Goal: Task Accomplishment & Management: Use online tool/utility

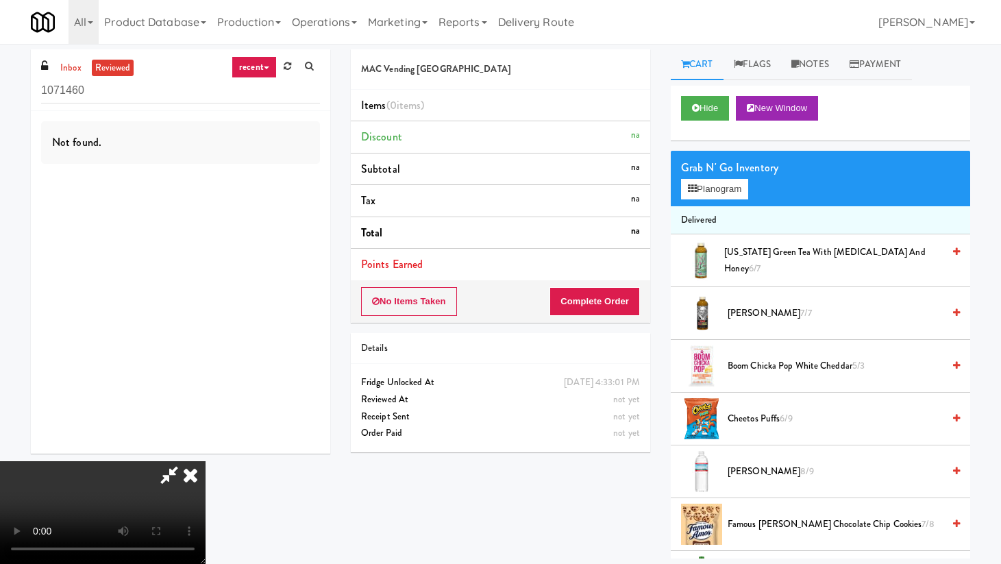
click at [206, 461] on icon at bounding box center [190, 474] width 30 height 27
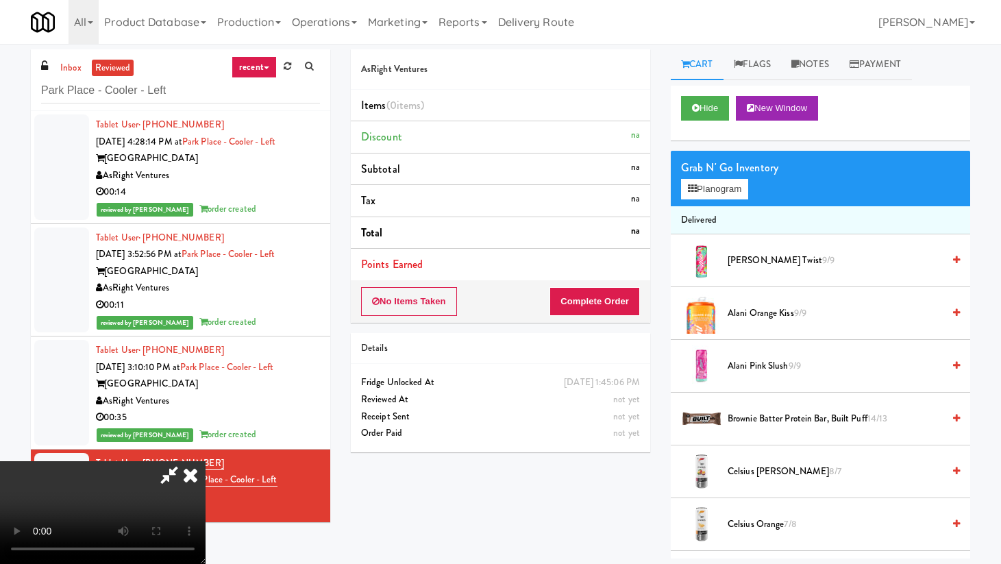
click at [206, 461] on icon at bounding box center [190, 474] width 30 height 27
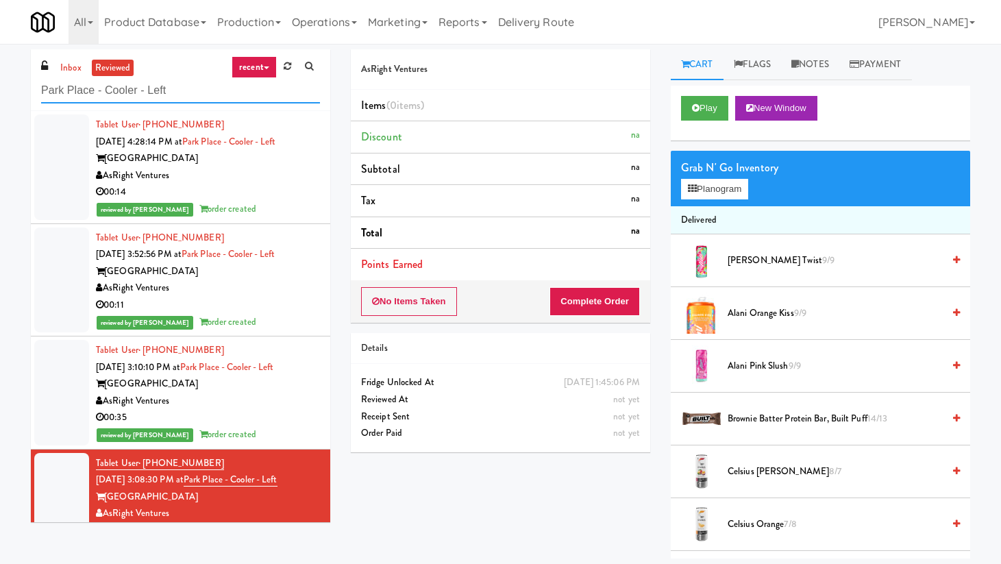
click at [104, 93] on input "Park Place - Cooler - Left" at bounding box center [180, 90] width 279 height 25
paste input "Illume - Ambient - Righ"
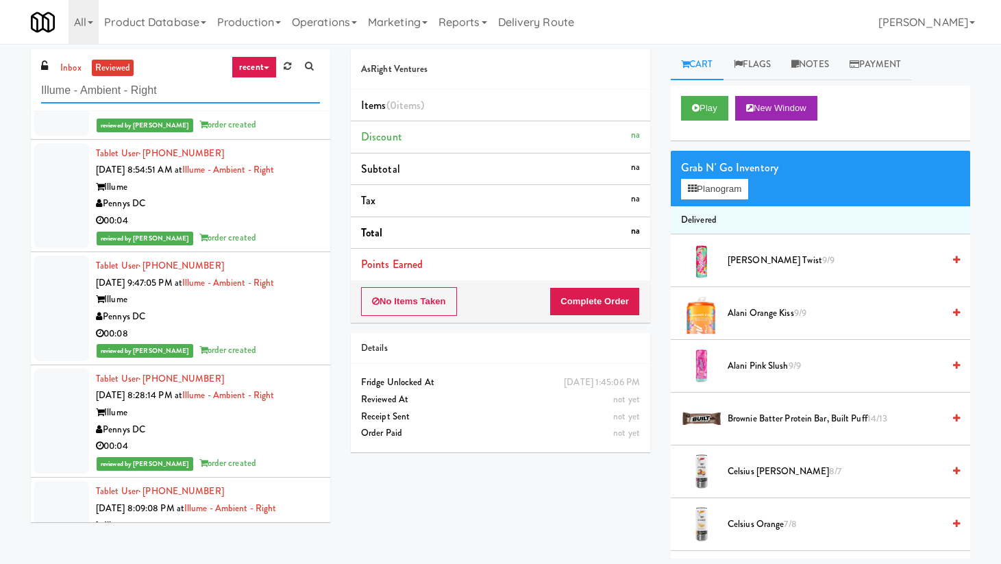
scroll to position [317, 0]
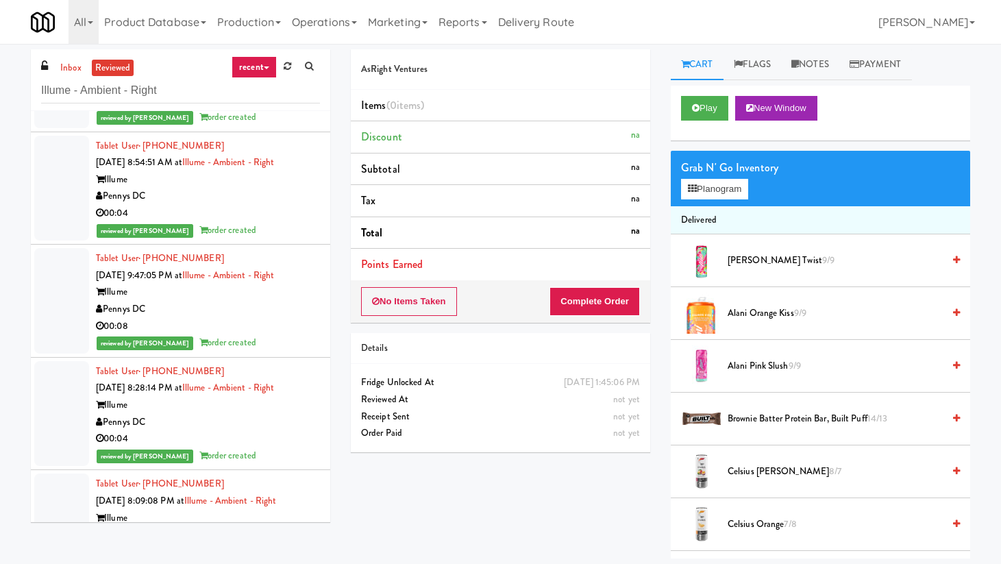
click at [268, 73] on link "recent" at bounding box center [254, 67] width 45 height 22
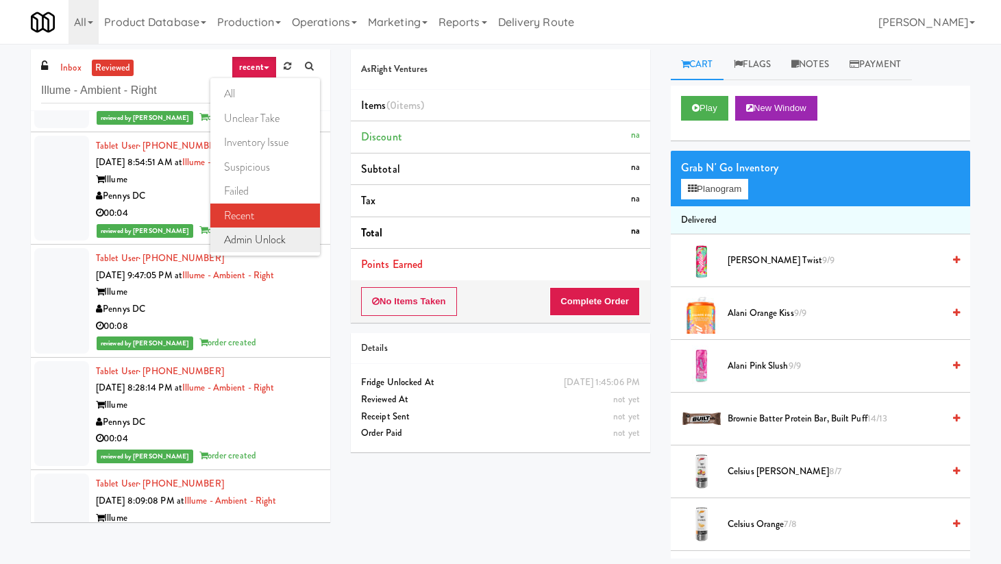
click at [275, 235] on link "admin unlock" at bounding box center [265, 240] width 110 height 25
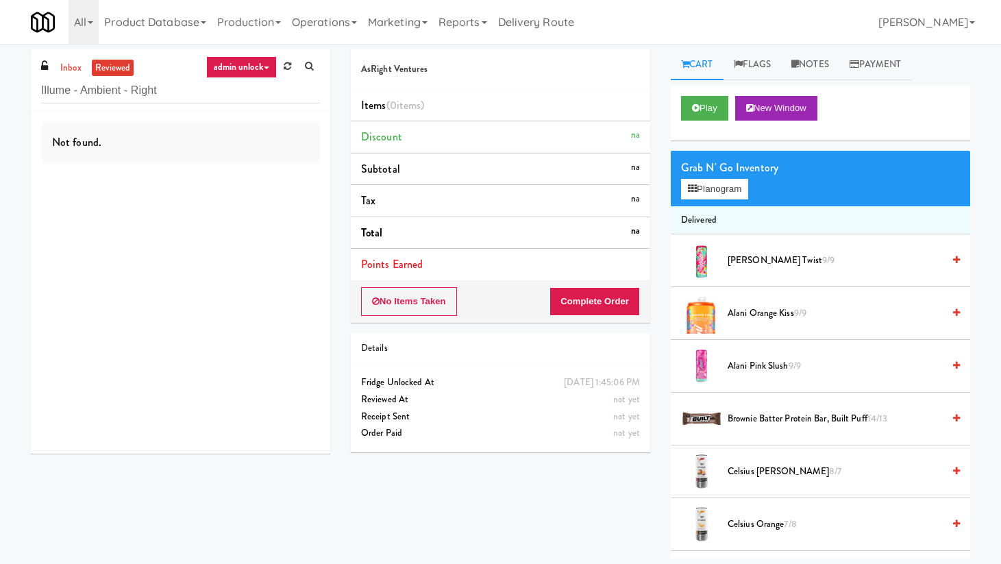
scroll to position [0, 0]
click at [74, 69] on link "inbox" at bounding box center [71, 68] width 28 height 17
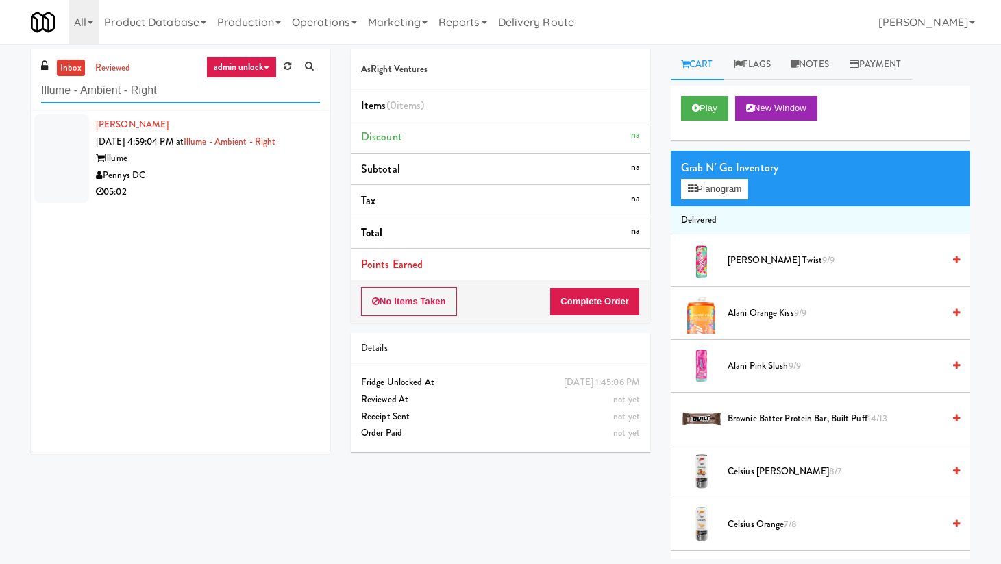
click at [131, 84] on input "Illume - Ambient - Right" at bounding box center [180, 90] width 279 height 25
paste input "Domain - Pantry"
type input "Domain - Pantry"
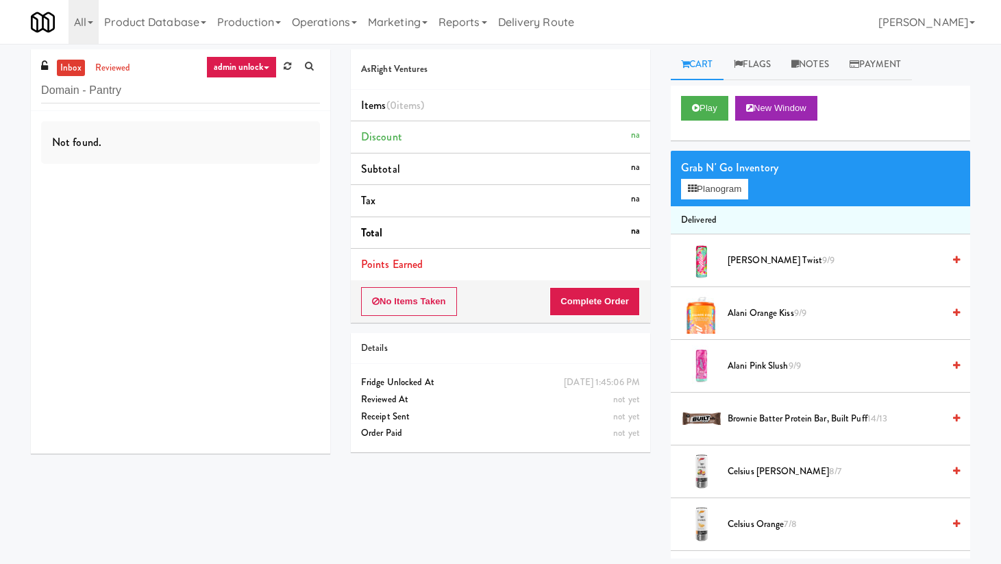
click at [256, 70] on link "admin unlock" at bounding box center [241, 67] width 71 height 22
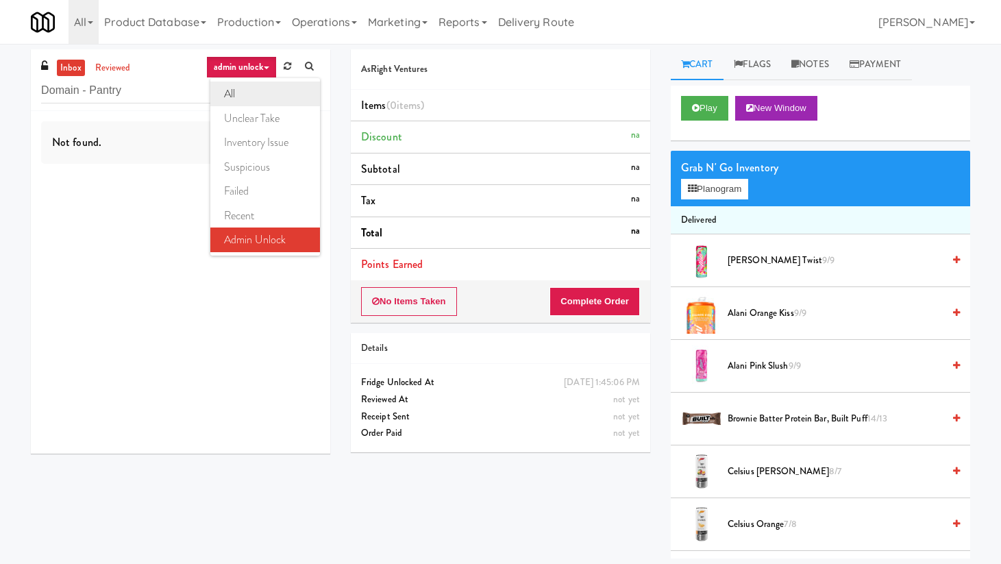
click at [258, 100] on link "all" at bounding box center [265, 94] width 110 height 25
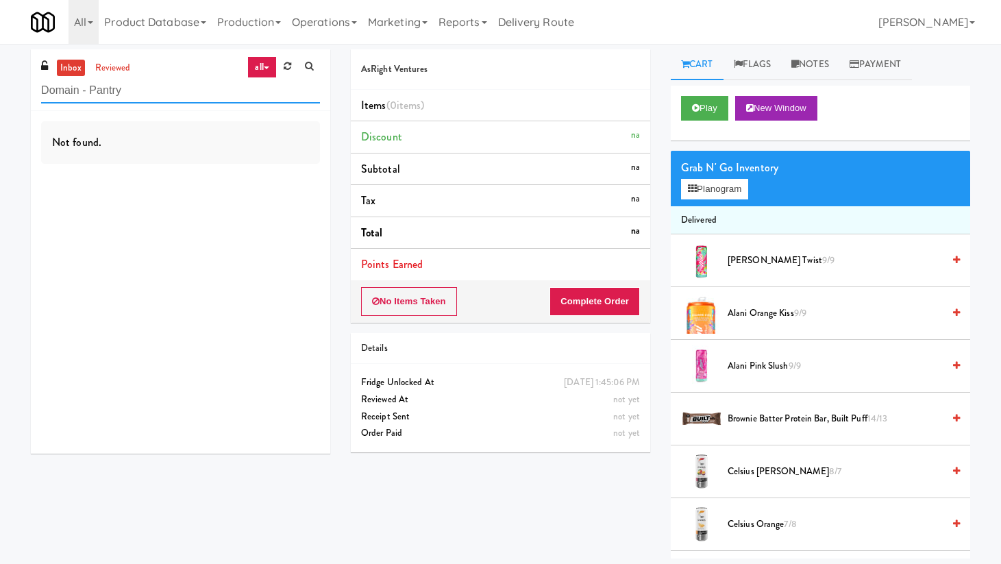
click at [134, 88] on input "Domain - Pantry" at bounding box center [180, 90] width 279 height 25
click at [121, 70] on link "reviewed" at bounding box center [113, 68] width 42 height 17
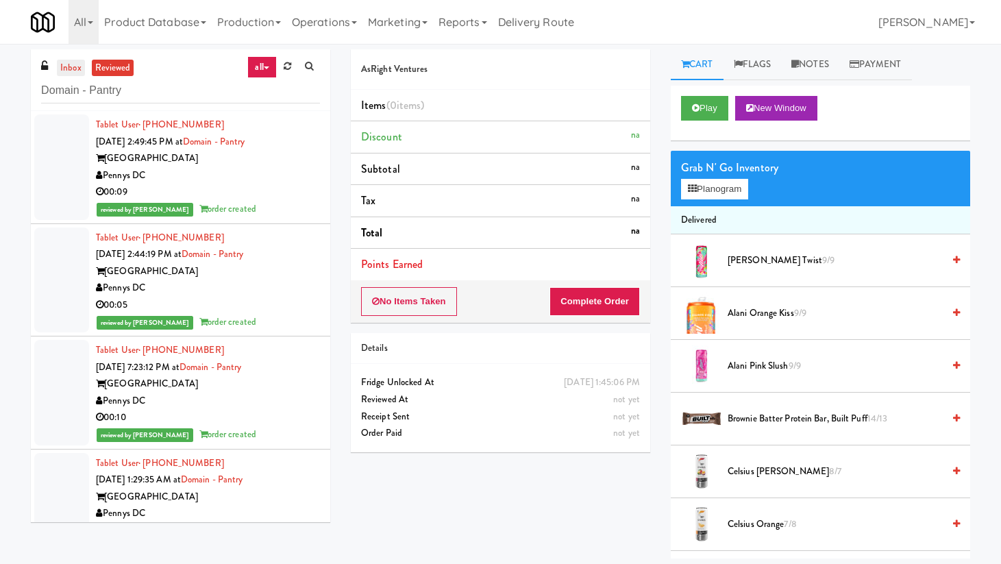
click at [66, 68] on link "inbox" at bounding box center [71, 68] width 28 height 17
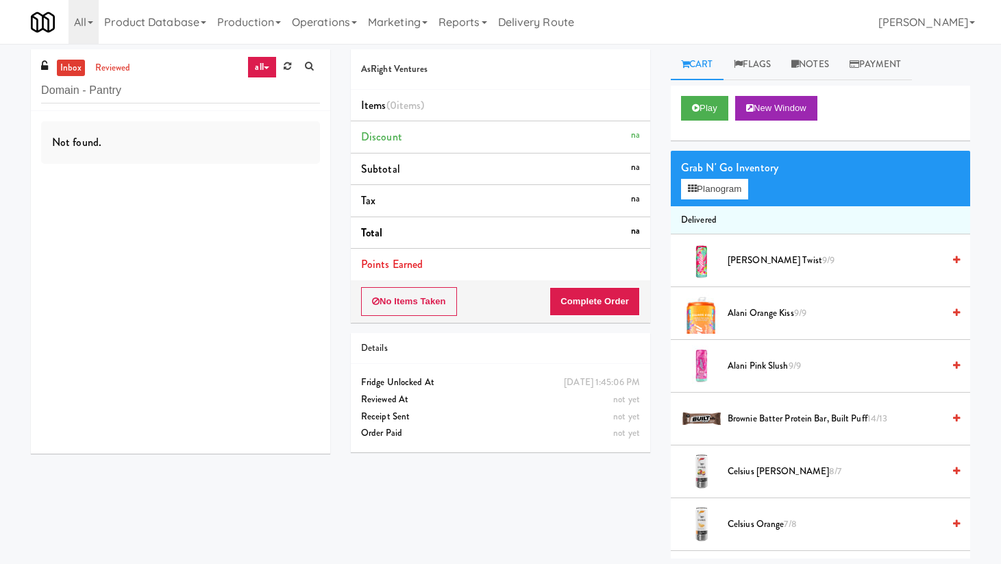
click at [265, 62] on link "all" at bounding box center [261, 67] width 29 height 22
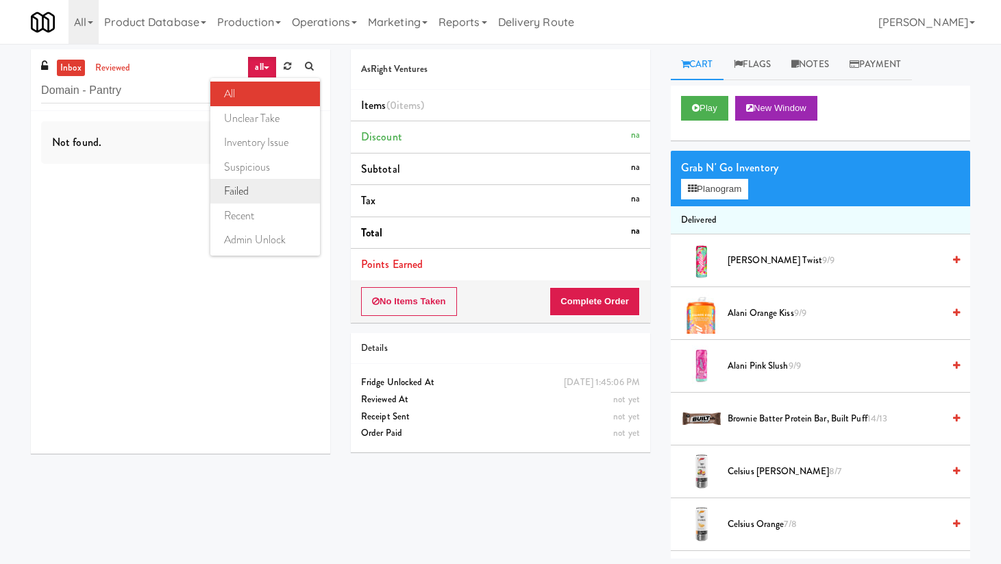
click at [256, 193] on link "failed" at bounding box center [265, 191] width 110 height 25
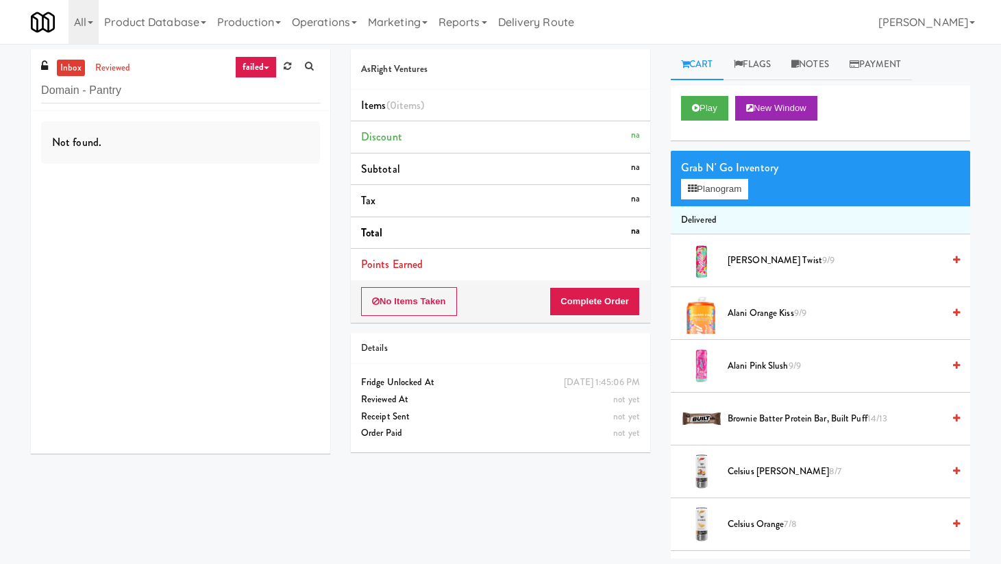
click at [265, 69] on icon at bounding box center [266, 67] width 5 height 3
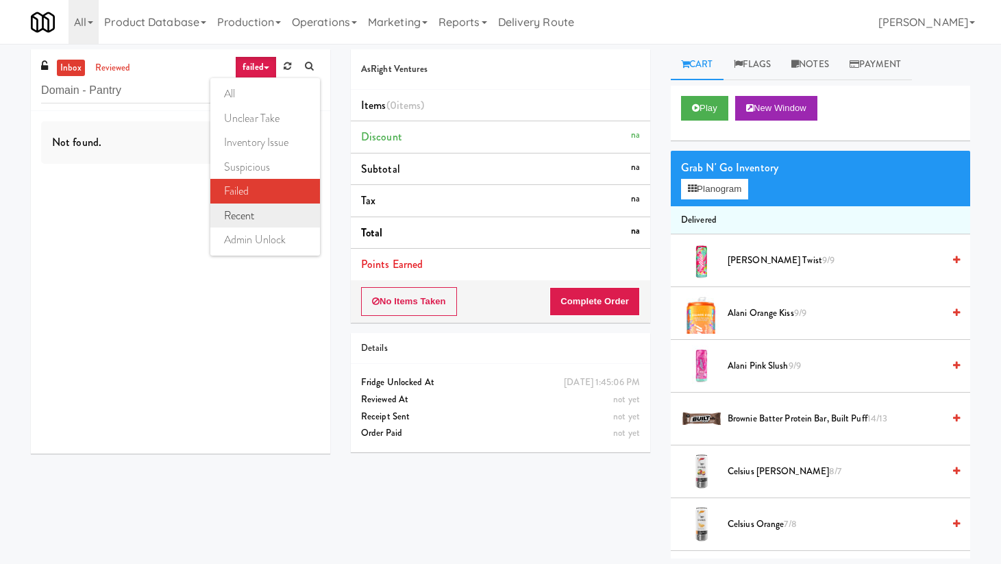
click at [271, 224] on link "recent" at bounding box center [265, 216] width 110 height 25
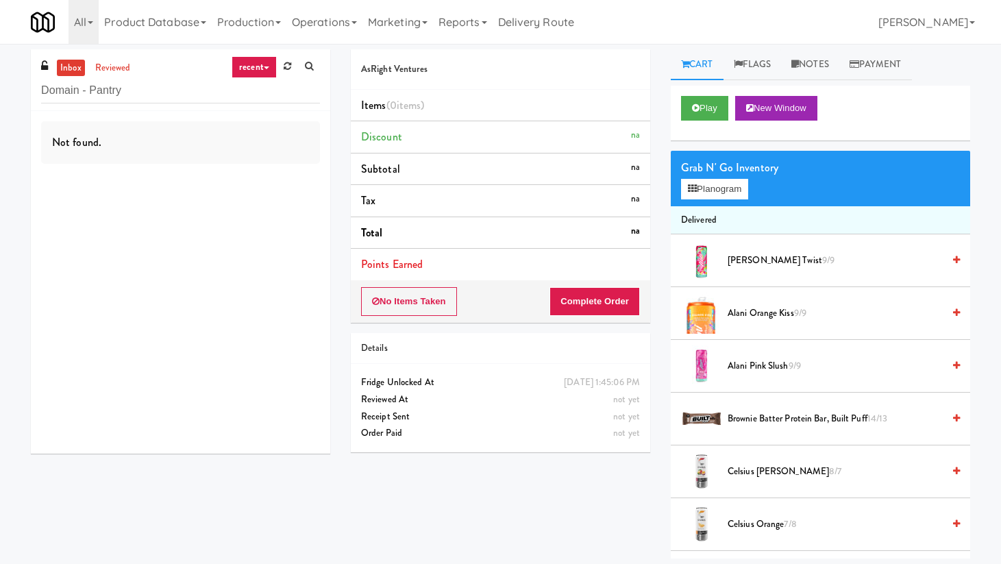
click at [266, 71] on link "recent" at bounding box center [254, 67] width 45 height 22
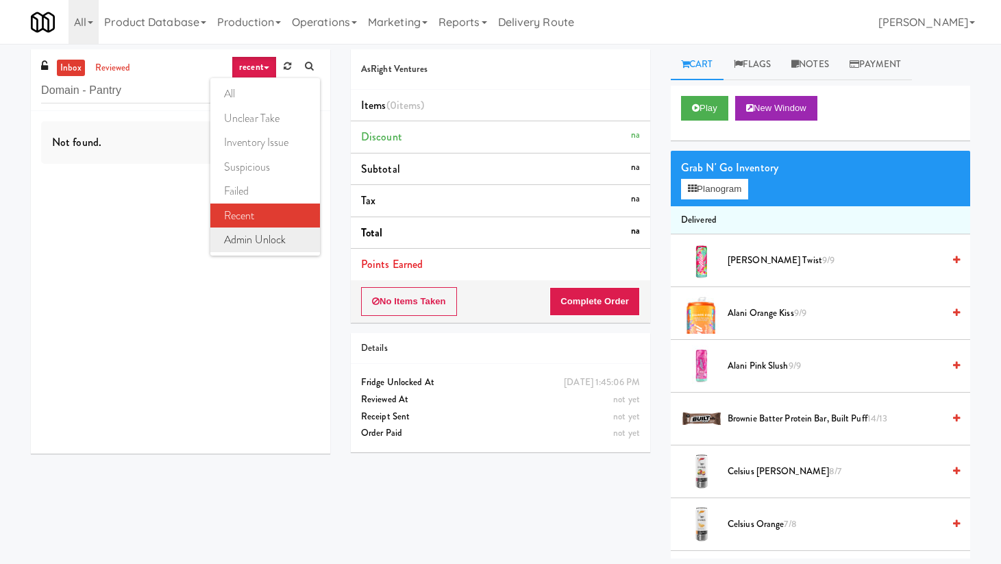
click at [270, 239] on link "admin unlock" at bounding box center [265, 240] width 110 height 25
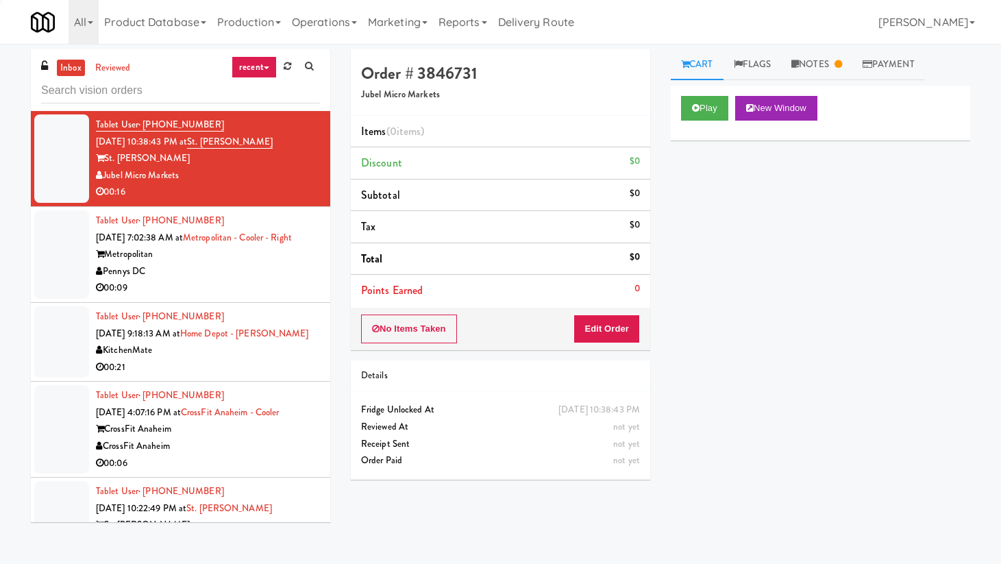
click at [125, 99] on input "text" at bounding box center [180, 90] width 279 height 25
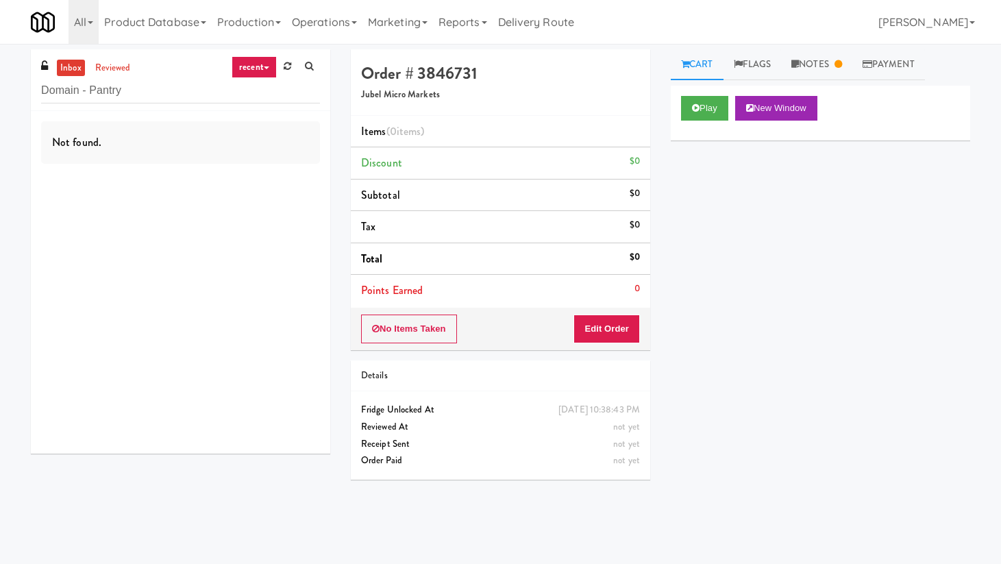
type input "Domain - Pantry"
click at [252, 72] on link "recent" at bounding box center [254, 67] width 45 height 22
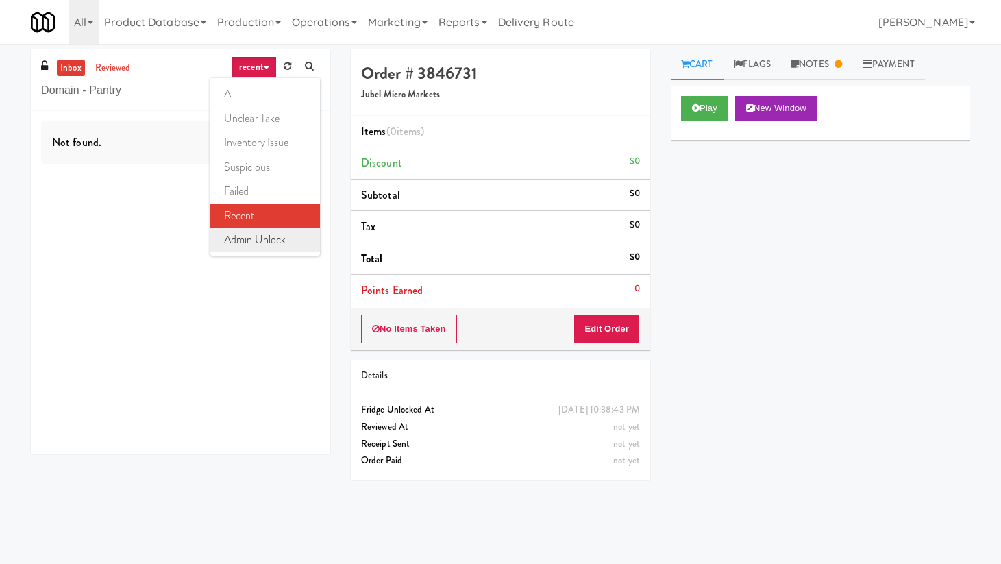
click at [272, 240] on link "admin unlock" at bounding box center [265, 240] width 110 height 25
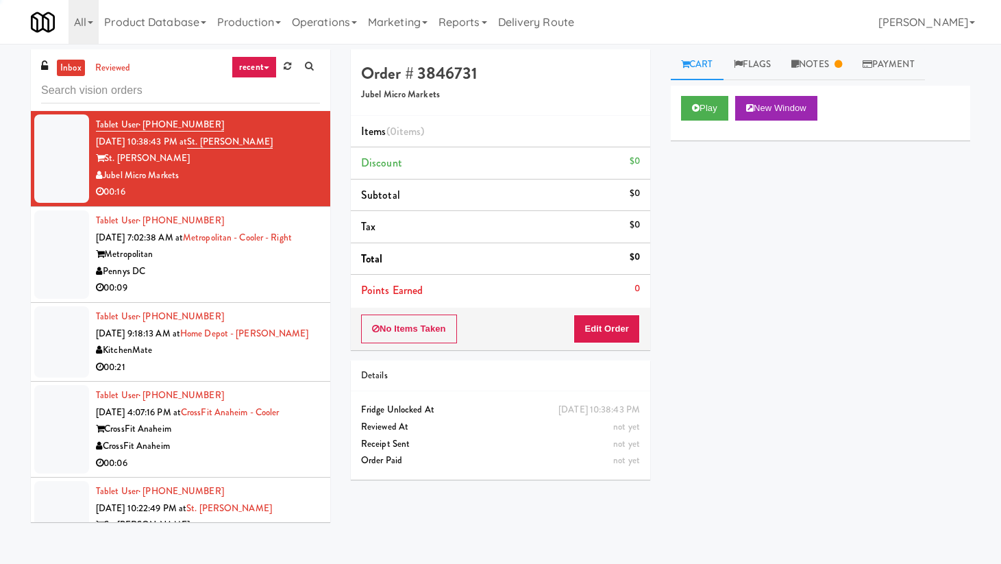
click at [257, 71] on link "recent" at bounding box center [254, 67] width 45 height 22
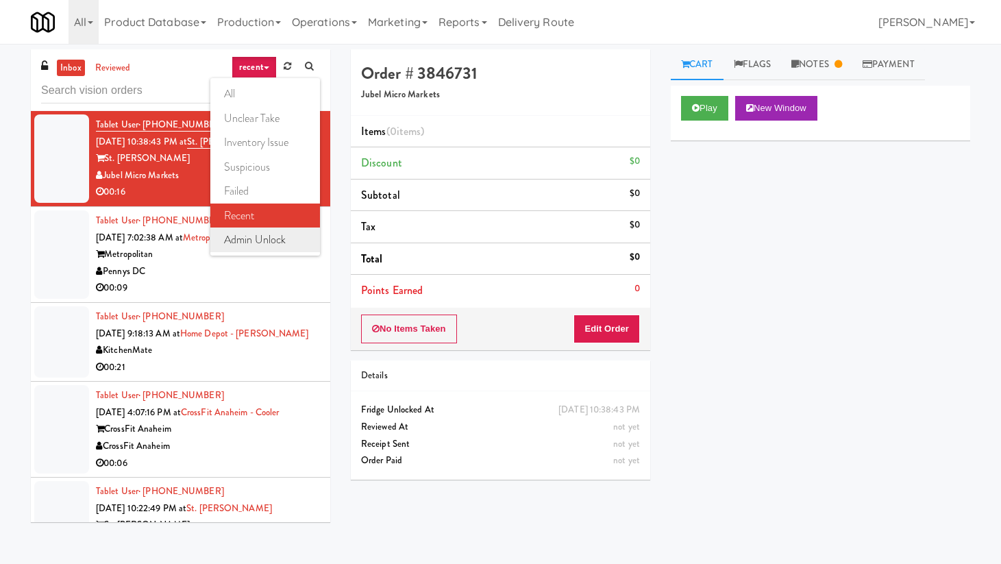
click at [265, 235] on link "admin unlock" at bounding box center [265, 240] width 110 height 25
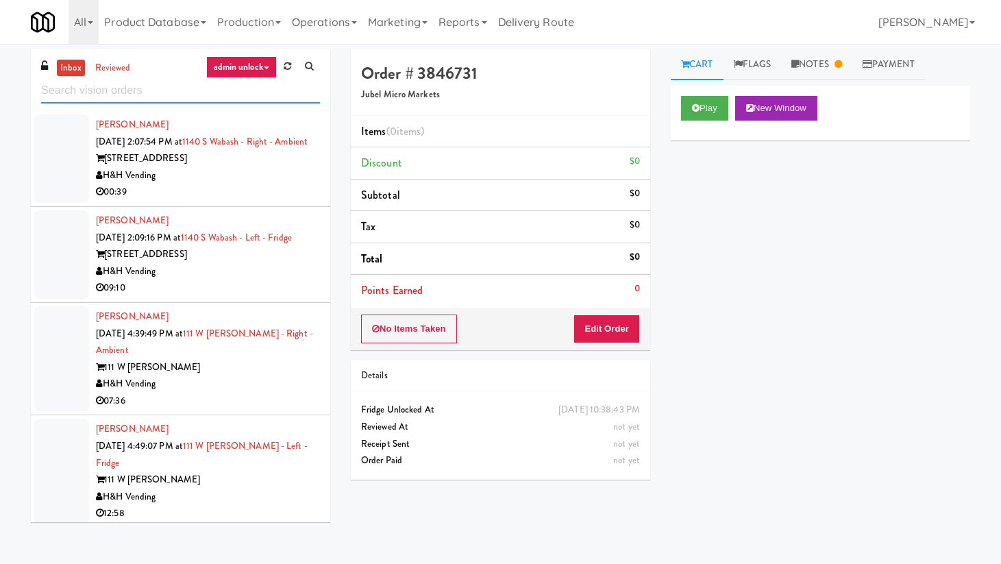
click at [145, 93] on input "text" at bounding box center [180, 90] width 279 height 25
paste input "Domain - Pantry"
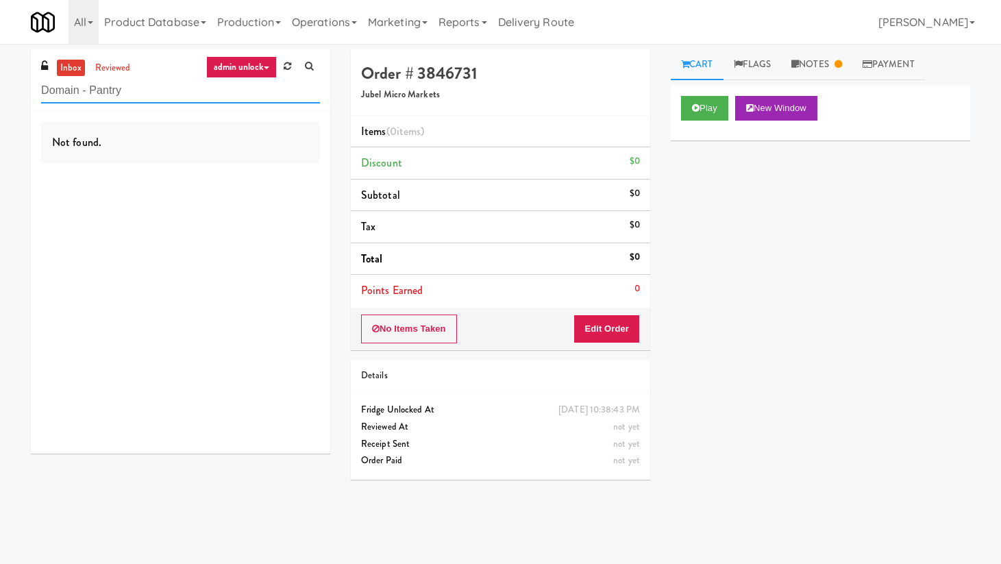
click at [101, 97] on input "Domain - Pantry" at bounding box center [180, 90] width 279 height 25
paste input "Illume - Ambient - Right"
type input "Illume - Ambient - Right"
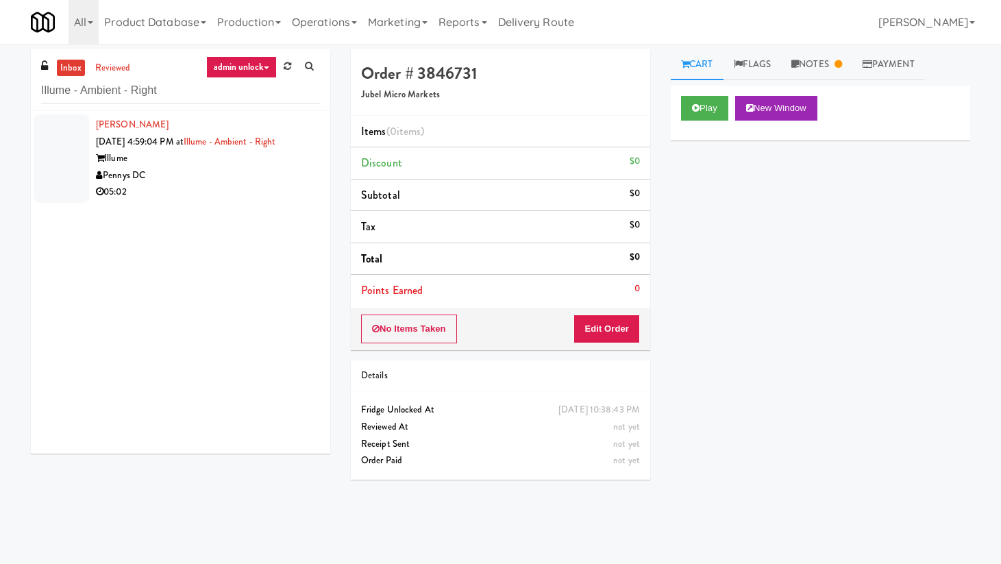
click at [225, 162] on div "Illume" at bounding box center [208, 158] width 224 height 17
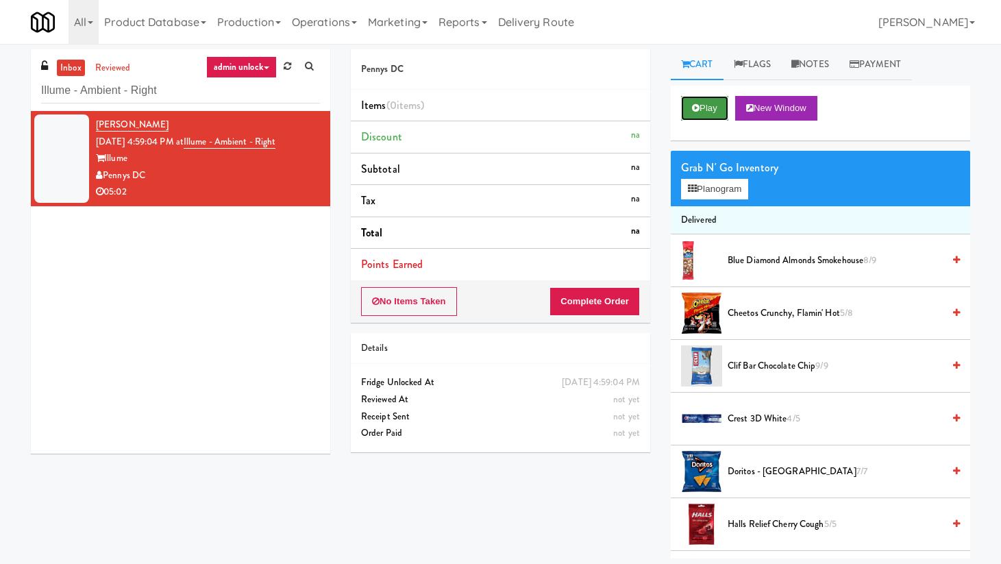
click at [705, 113] on button "Play" at bounding box center [704, 108] width 47 height 25
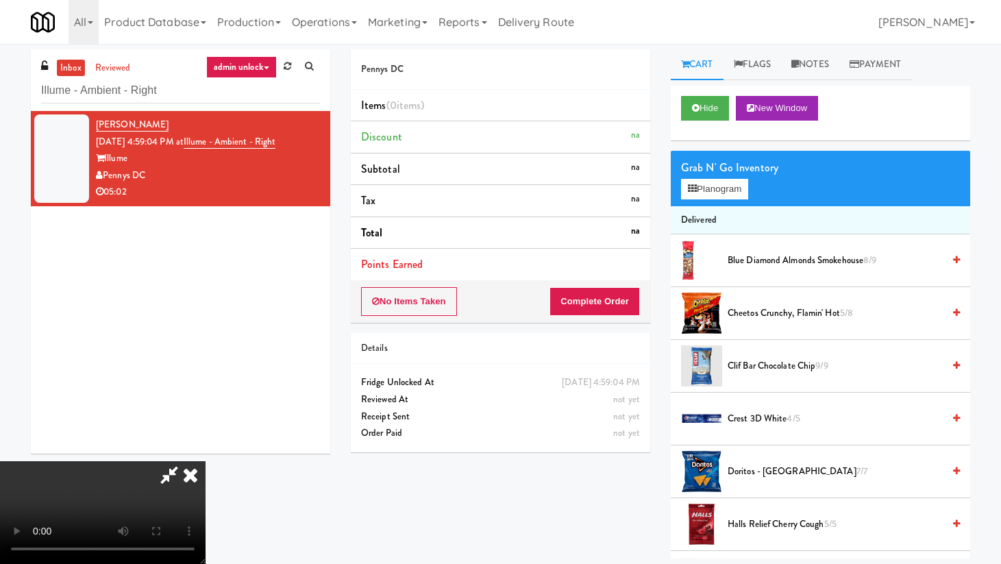
click at [206, 461] on icon at bounding box center [190, 474] width 30 height 27
